Goal: Use online tool/utility

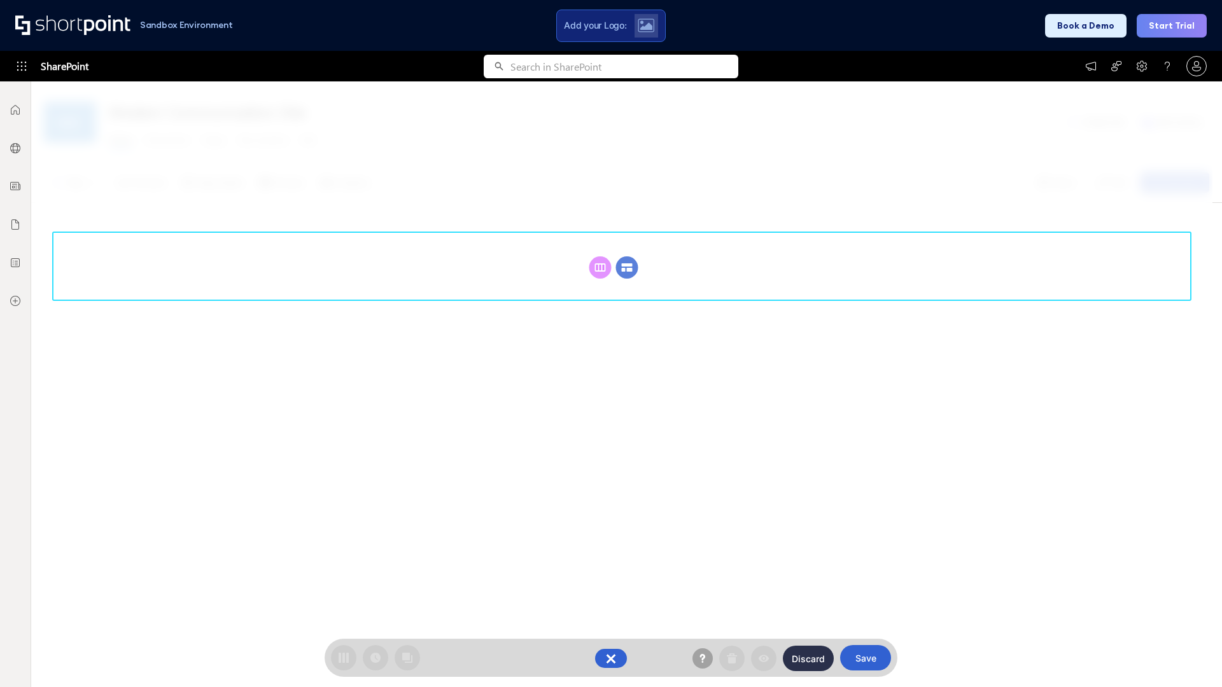
scroll to position [175, 0]
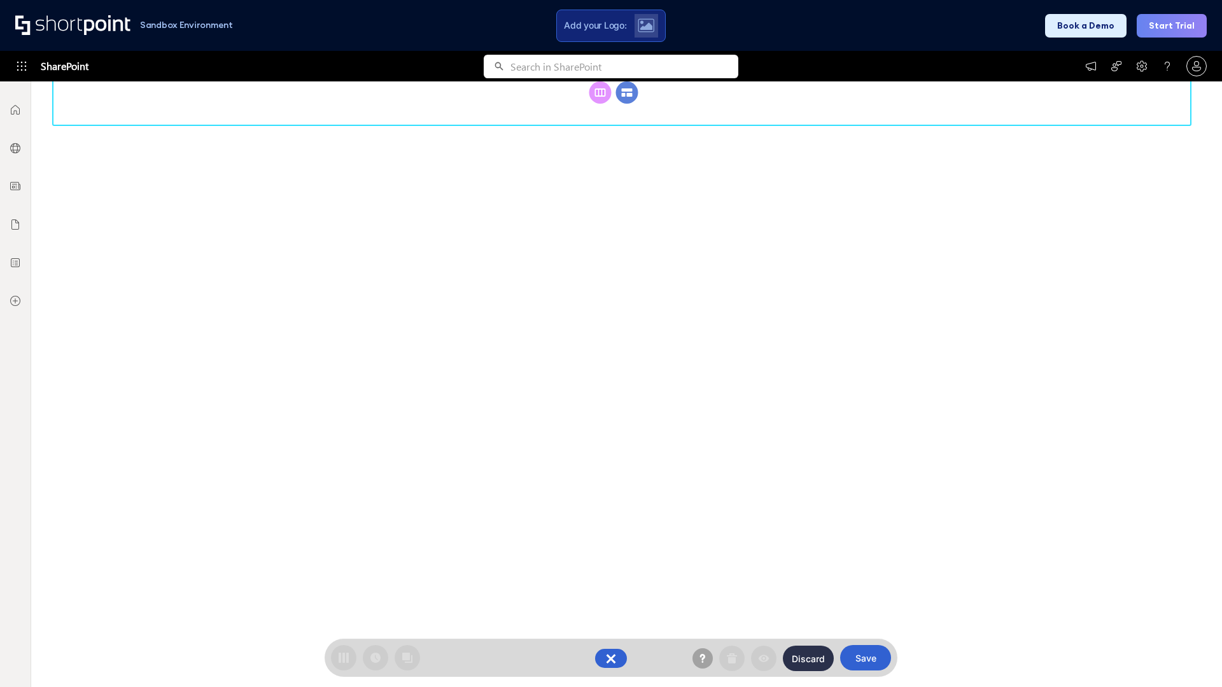
click at [627, 104] on circle at bounding box center [627, 92] width 22 height 22
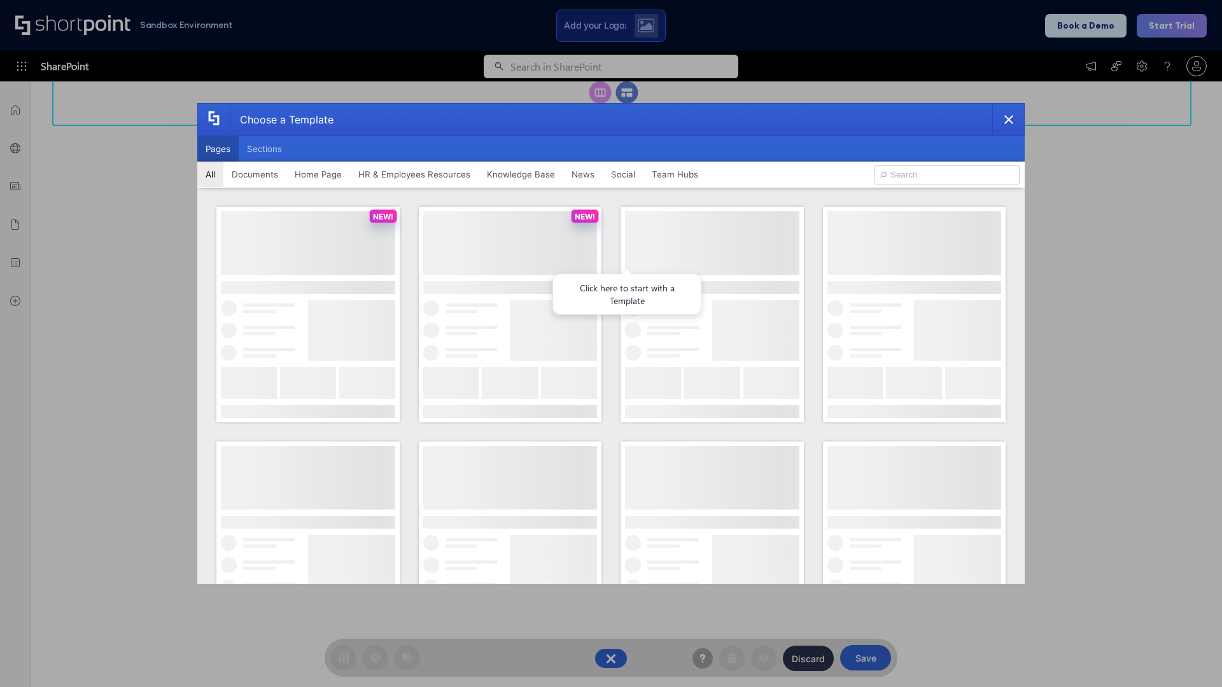
scroll to position [0, 0]
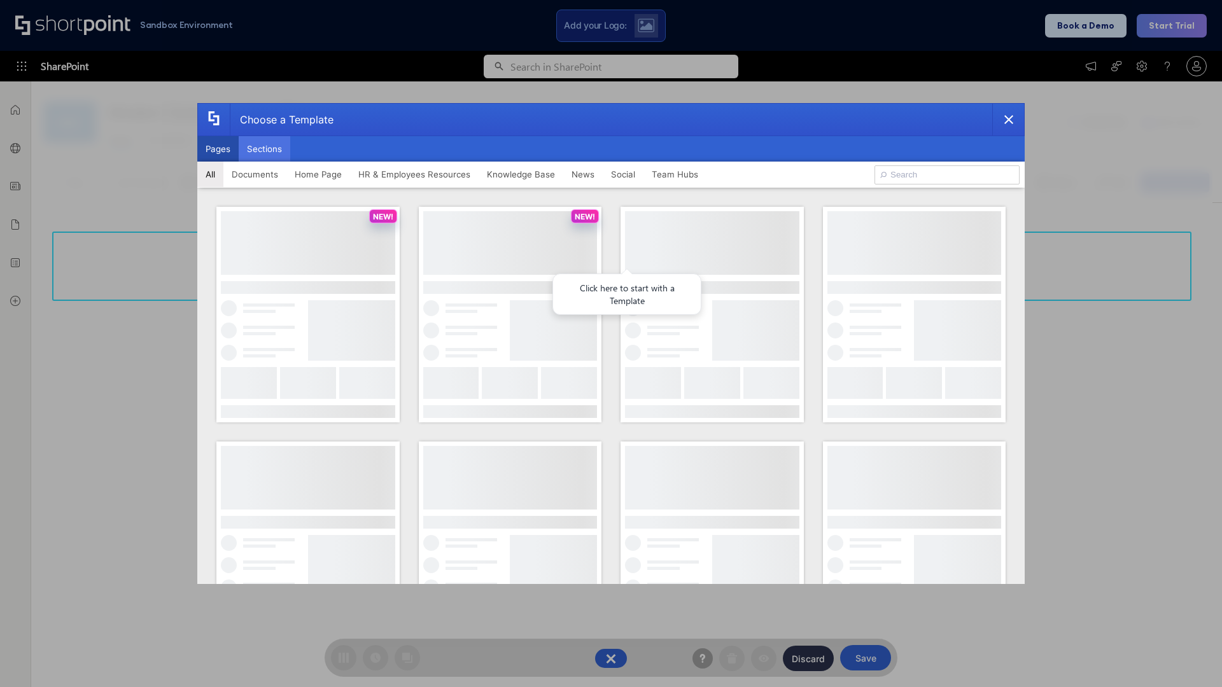
click at [264, 149] on button "Sections" at bounding box center [265, 148] width 52 height 25
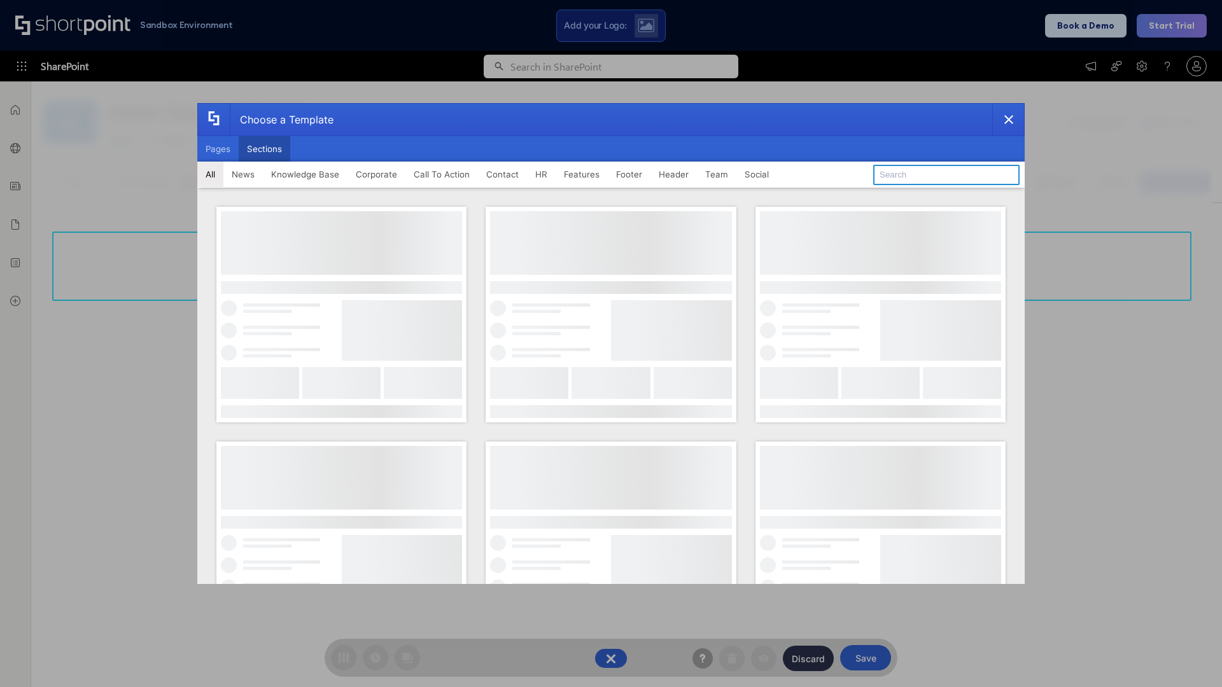
type input "Header 1"
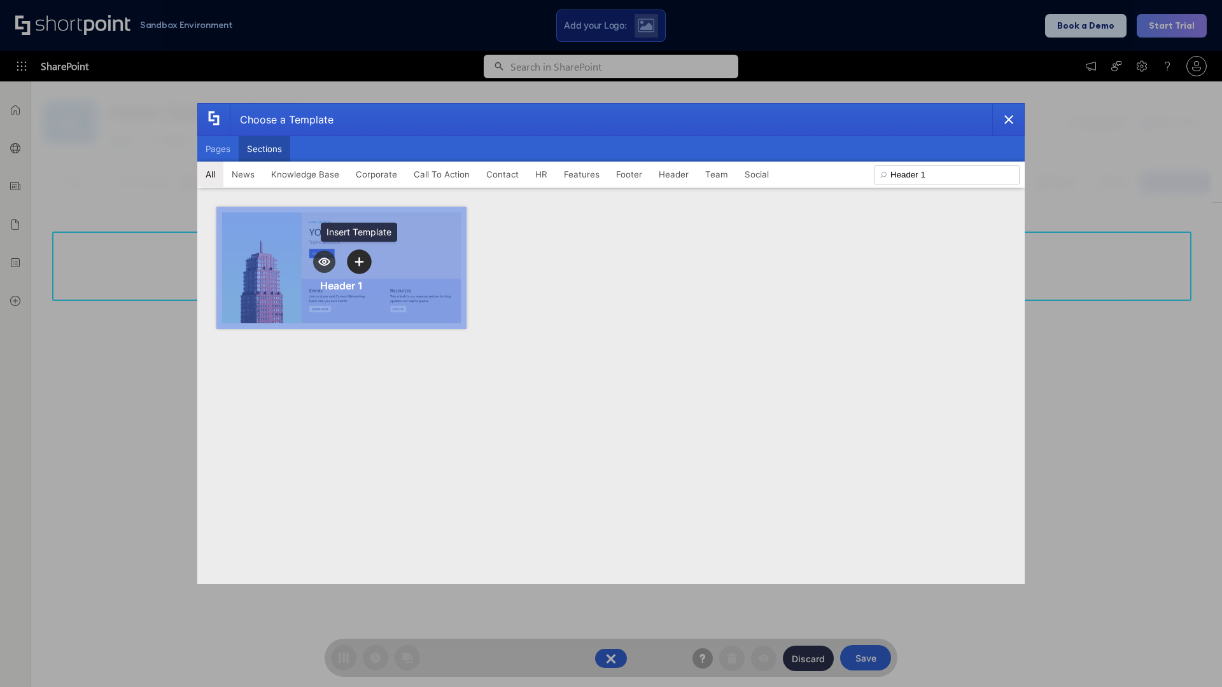
click at [359, 262] on icon "template selector" at bounding box center [358, 261] width 9 height 9
